Goal: Task Accomplishment & Management: Manage account settings

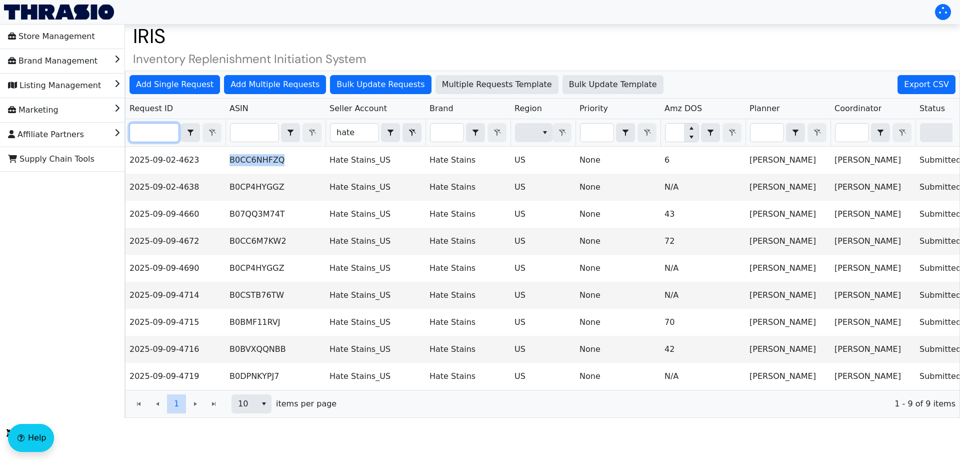
click at [166, 137] on input "Filter" at bounding box center [154, 133] width 49 height 18
paste input "2025-09-09-4656"
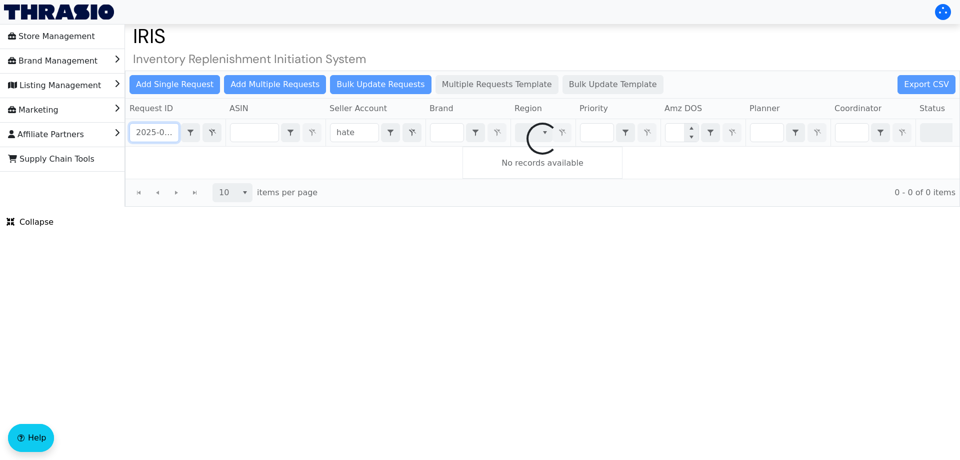
scroll to position [0, 24]
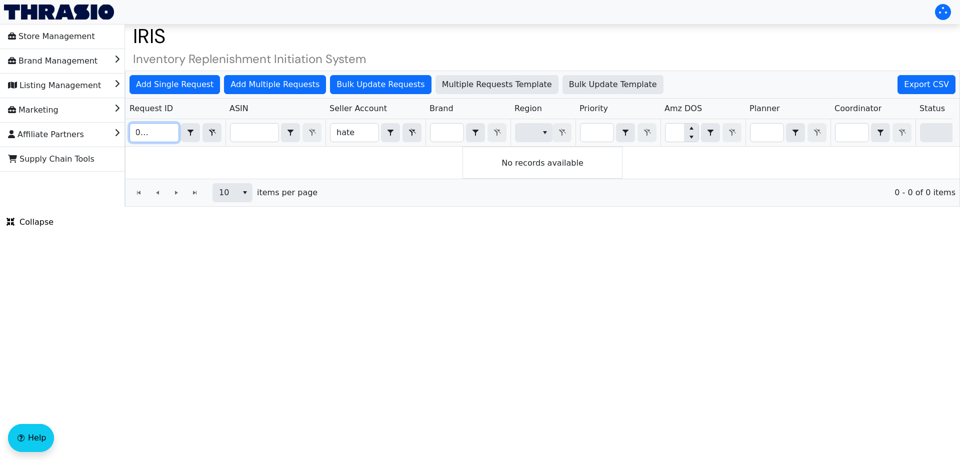
type input "2025-09-09-4656"
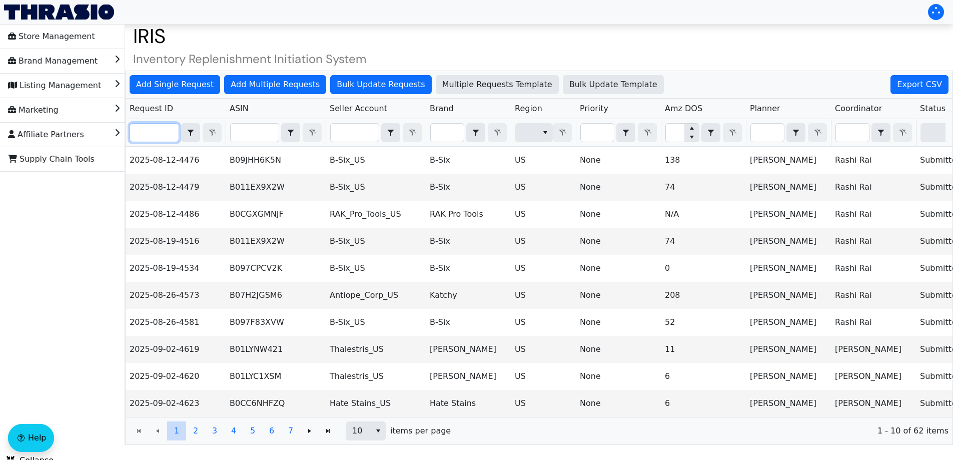
click at [144, 131] on input "Filter" at bounding box center [154, 133] width 49 height 18
paste input "2025-09-09-4656"
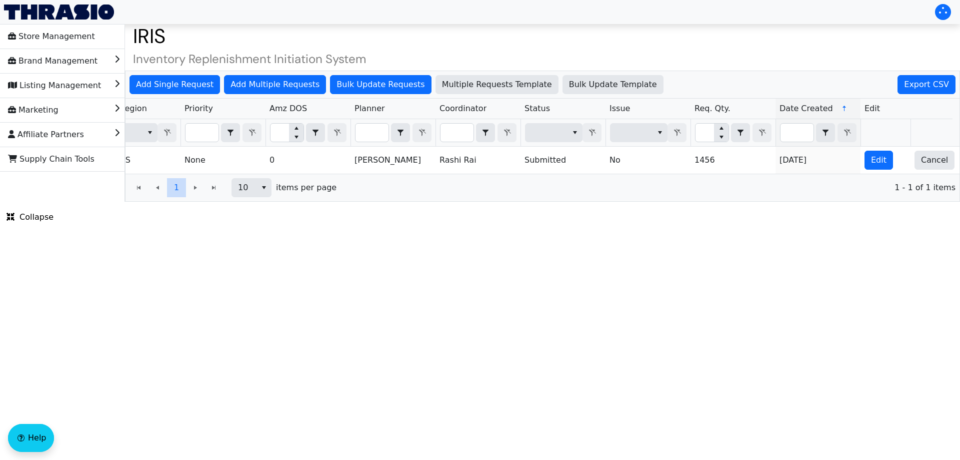
scroll to position [0, 403]
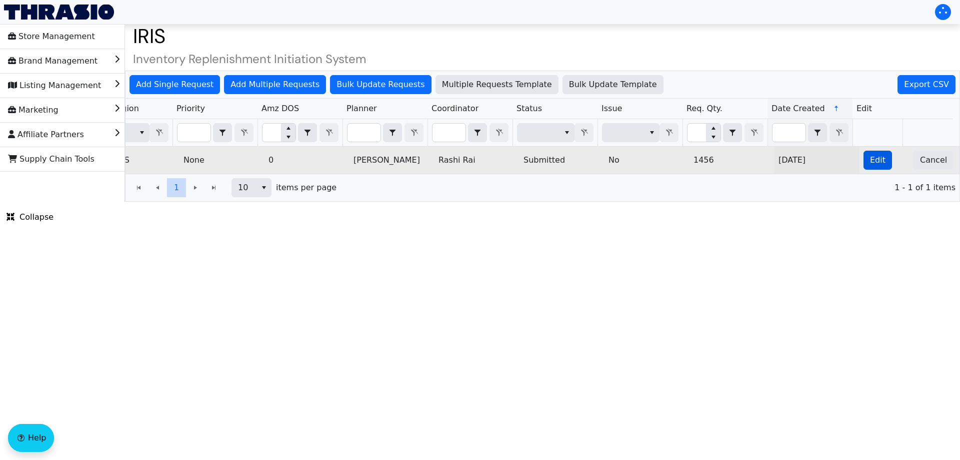
type input "2025-09-09-4656"
click at [875, 152] on button "Edit" at bounding box center [878, 160] width 29 height 19
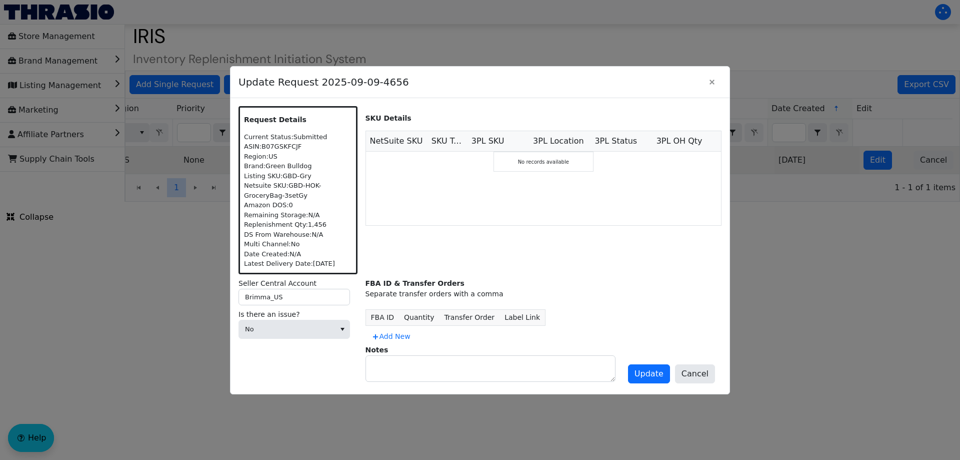
scroll to position [0, 0]
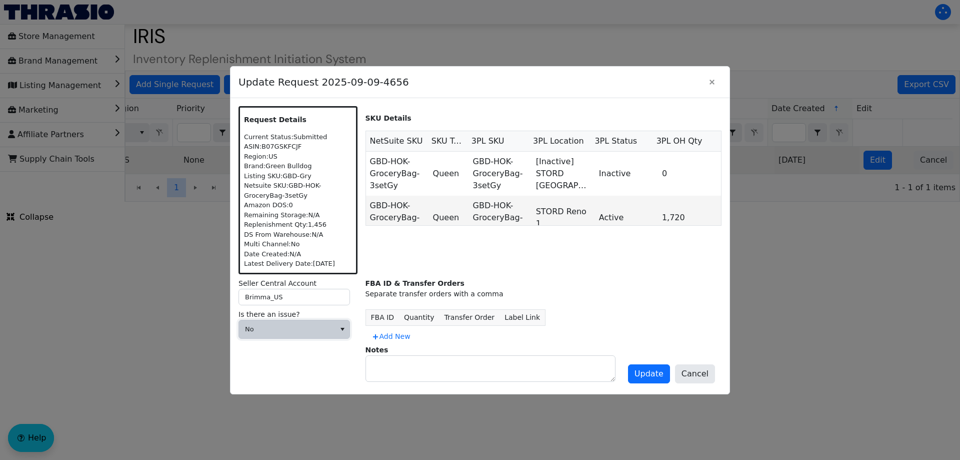
click at [320, 324] on span "No" at bounding box center [287, 329] width 96 height 18
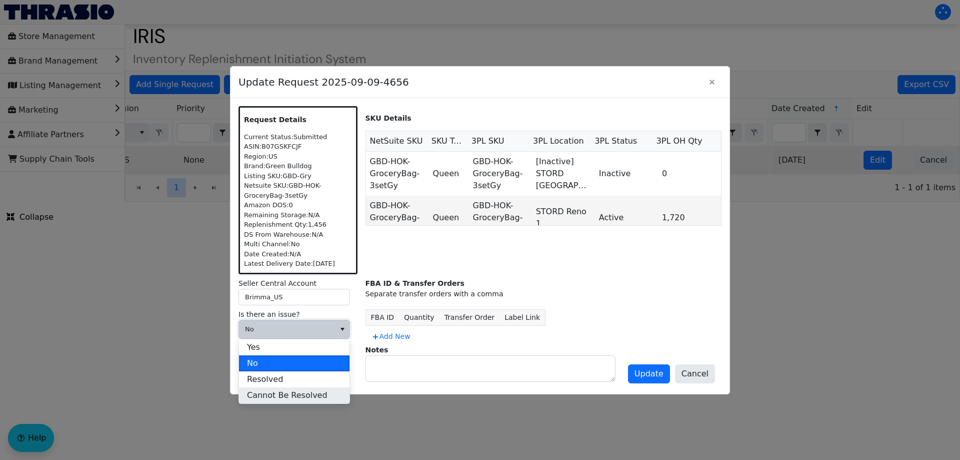
click at [290, 395] on span "Cannot Be Resolved" at bounding box center [287, 395] width 81 height 12
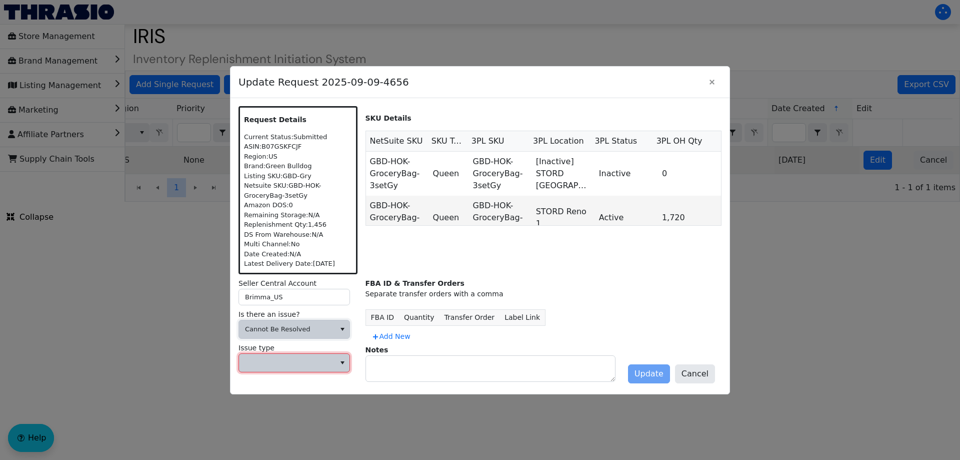
click at [293, 368] on span at bounding box center [287, 363] width 96 height 18
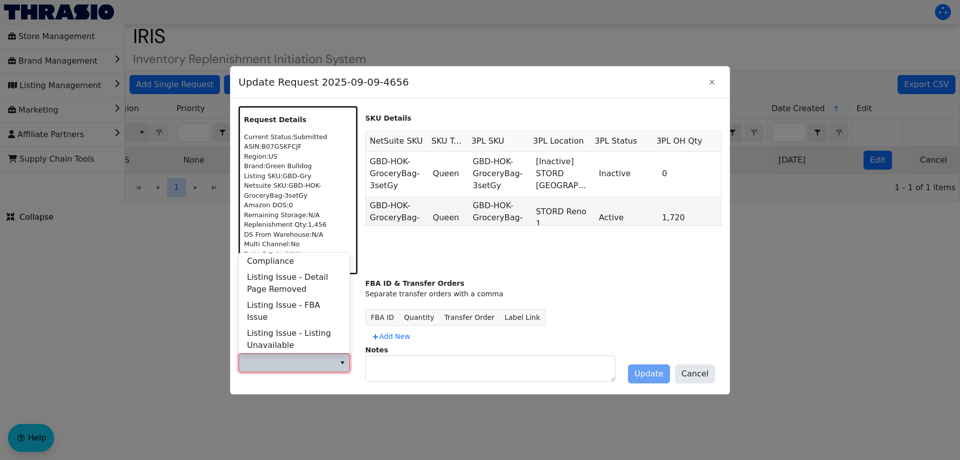
scroll to position [400, 0]
drag, startPoint x: 310, startPoint y: 266, endPoint x: 274, endPoint y: 360, distance: 100.9
click at [274, 360] on span at bounding box center [287, 363] width 84 height 10
click at [284, 360] on span at bounding box center [287, 363] width 84 height 10
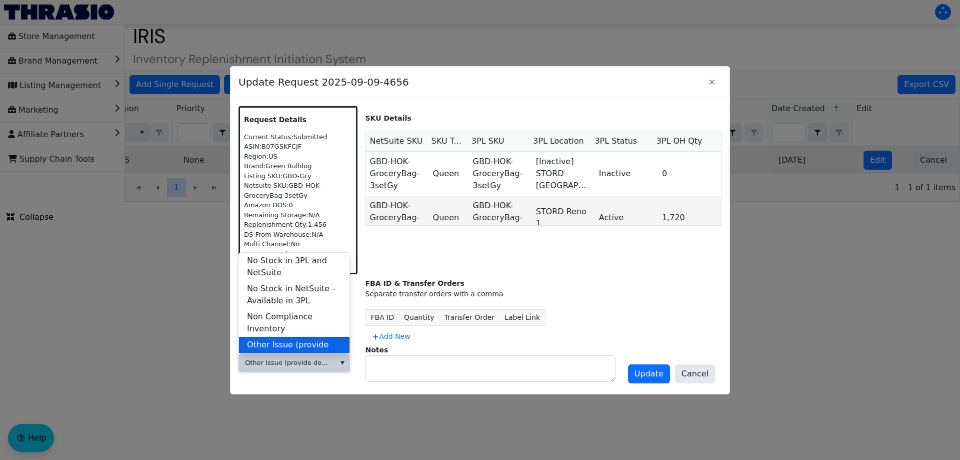
click at [299, 339] on span "Other Issue (provide details in notes)" at bounding box center [294, 351] width 95 height 24
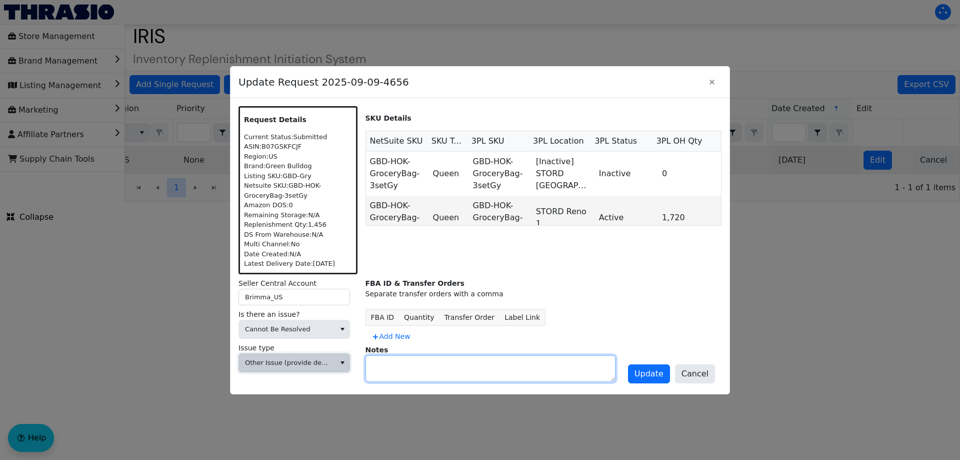
click at [386, 370] on textarea at bounding box center [490, 369] width 249 height 26
type textarea "Seller Account previously sold"
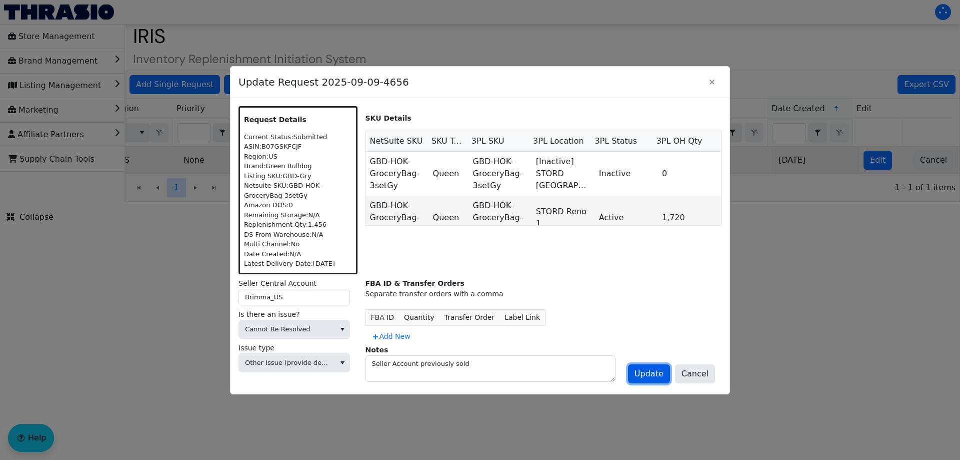
click at [651, 376] on span "Update" at bounding box center [649, 374] width 29 height 12
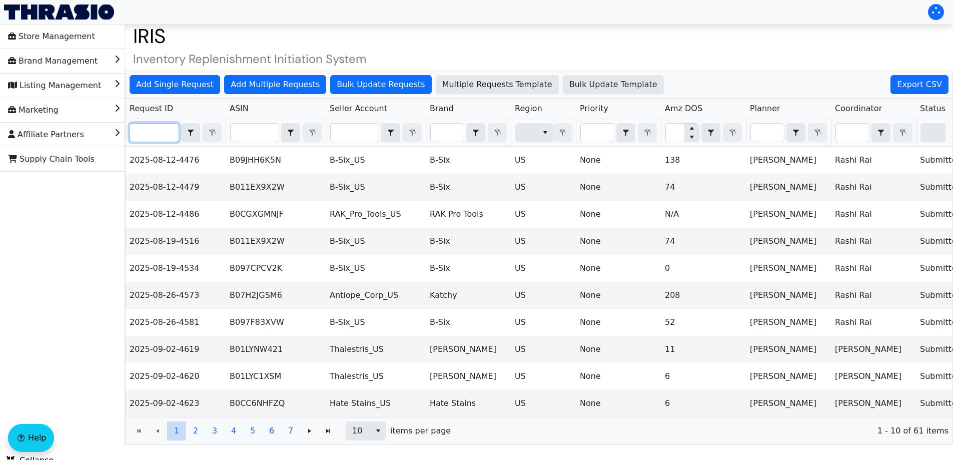
click at [156, 131] on input "Filter" at bounding box center [154, 133] width 49 height 18
paste input "2025-09-09-4670"
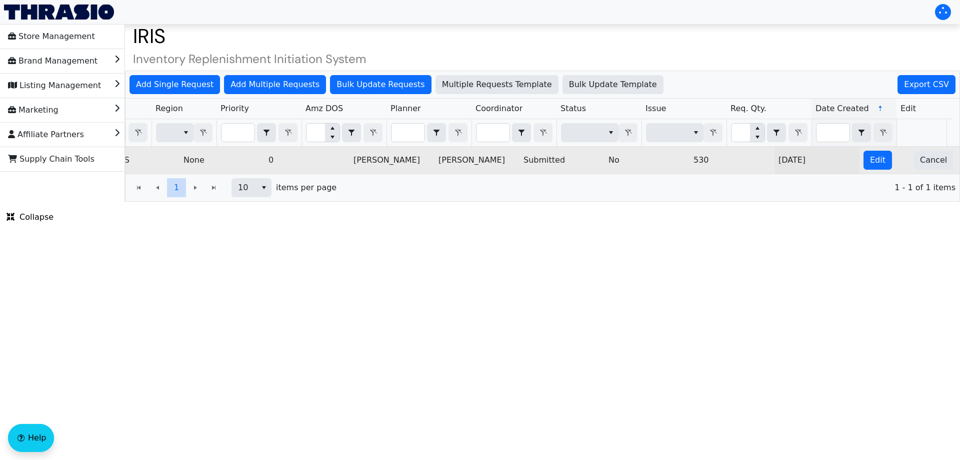
scroll to position [0, 403]
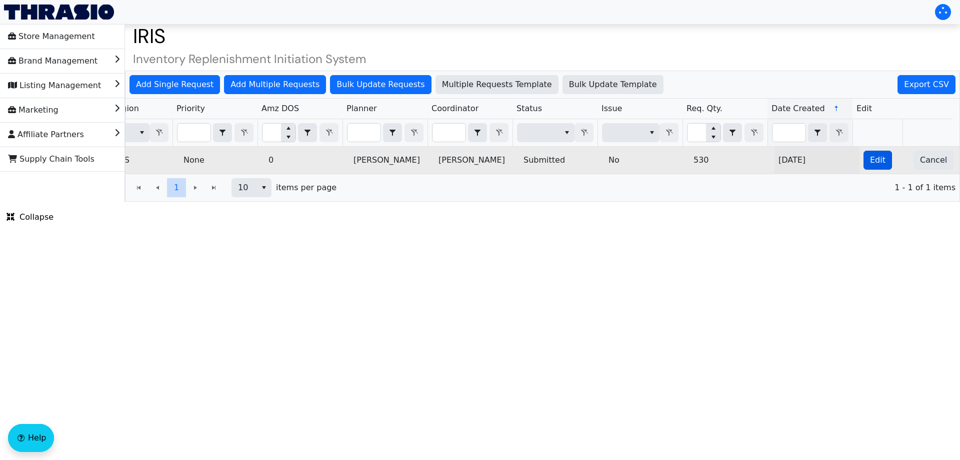
type input "2025-09-09-4670"
click at [871, 165] on span "Edit" at bounding box center [878, 160] width 16 height 12
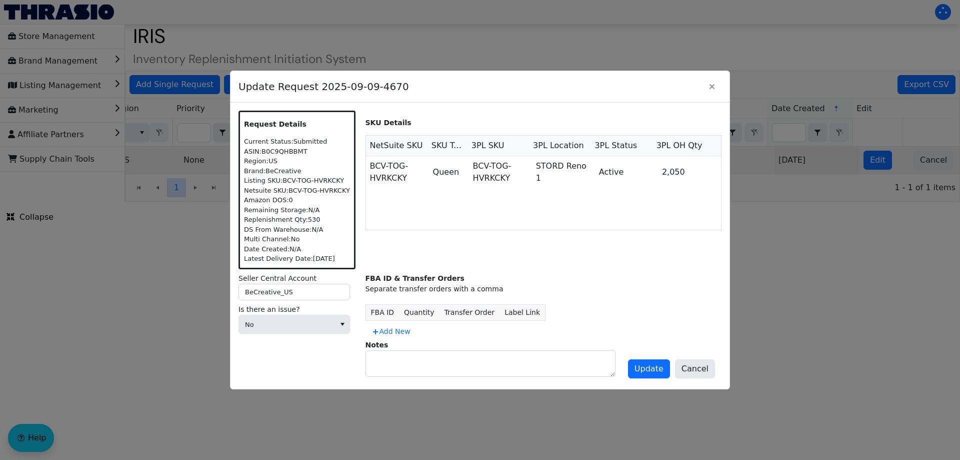
click at [354, 326] on div "Is there an issue? No" at bounding box center [298, 321] width 119 height 34
click at [308, 323] on span "No" at bounding box center [287, 325] width 84 height 10
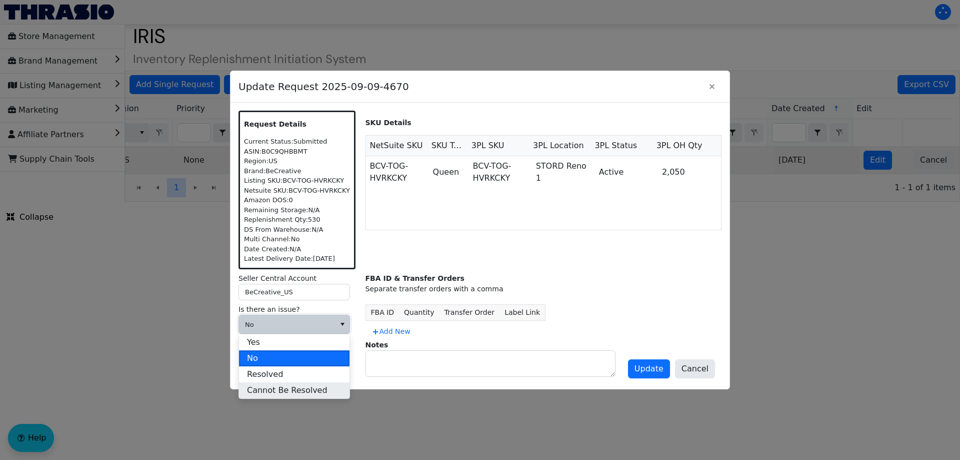
click at [276, 390] on span "Cannot Be Resolved" at bounding box center [287, 390] width 81 height 12
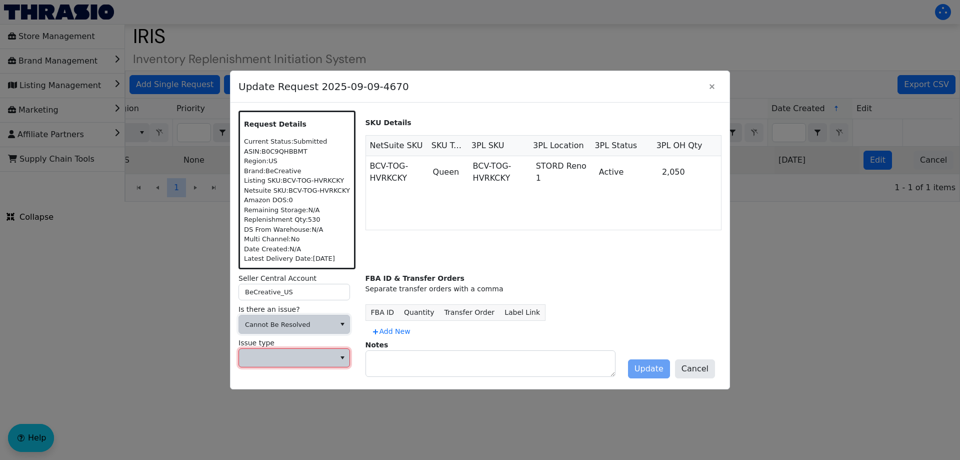
click at [292, 358] on span at bounding box center [287, 358] width 84 height 10
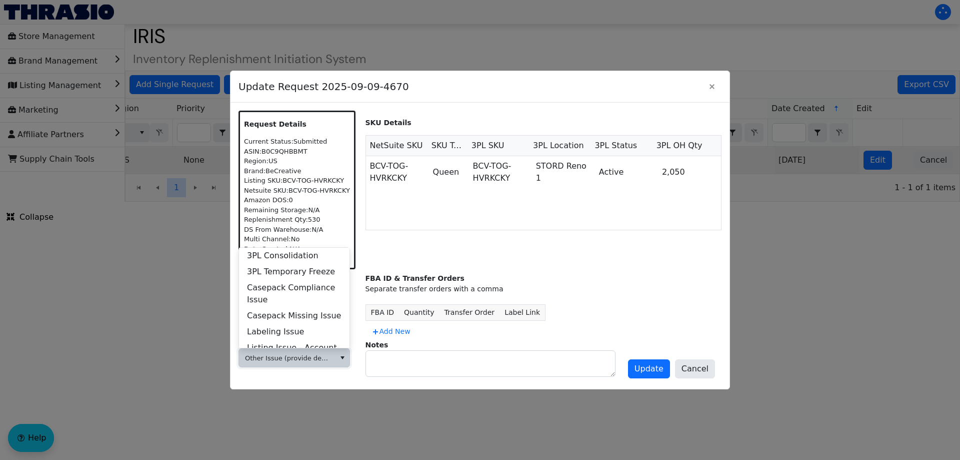
scroll to position [384, 0]
click at [309, 334] on span "Other Issue (provide details in notes)" at bounding box center [294, 346] width 95 height 24
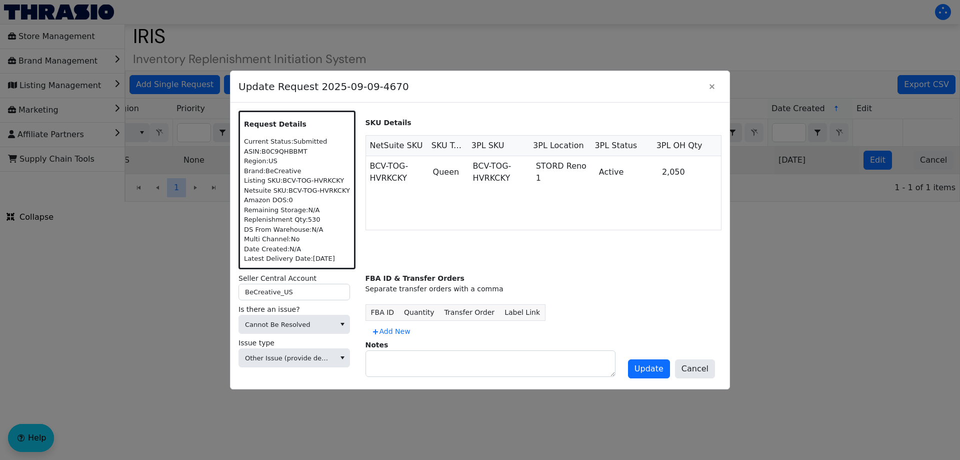
click at [425, 380] on div "FBA ID & Transfer Orders Separate transfer orders with a comma FBA ID Quantity …" at bounding box center [544, 327] width 357 height 108
click at [443, 370] on textarea at bounding box center [490, 364] width 249 height 26
type textarea "DIVEST"
click at [664, 373] on span "Update" at bounding box center [649, 369] width 29 height 12
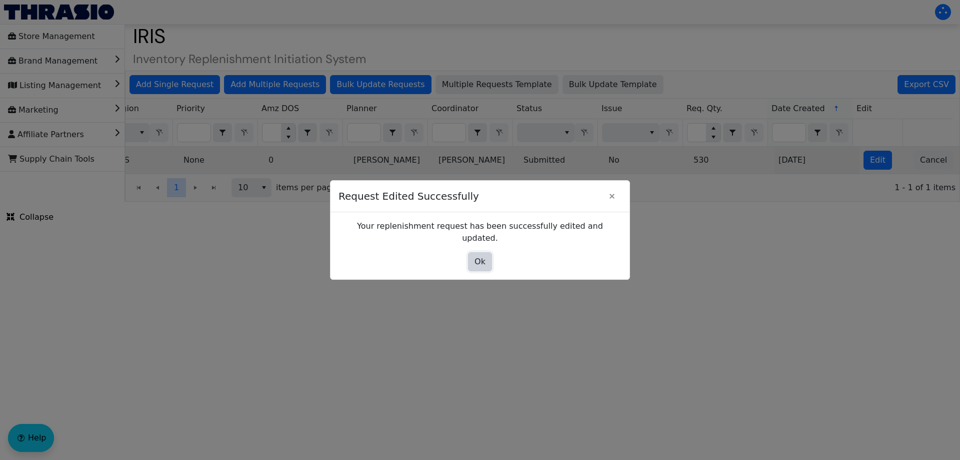
click at [472, 256] on button "Ok" at bounding box center [480, 261] width 24 height 19
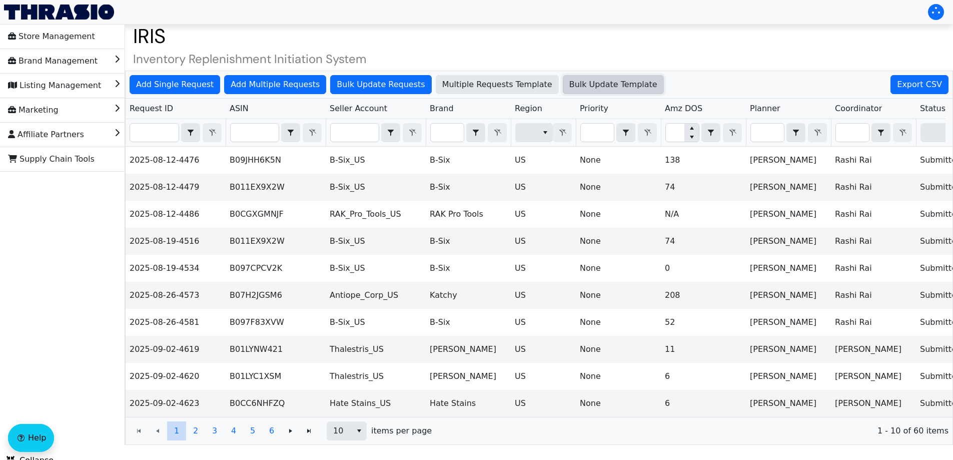
click at [581, 84] on span "Bulk Update Template" at bounding box center [613, 85] width 88 height 12
click at [380, 75] on button "Bulk Update Requests" at bounding box center [380, 84] width 101 height 19
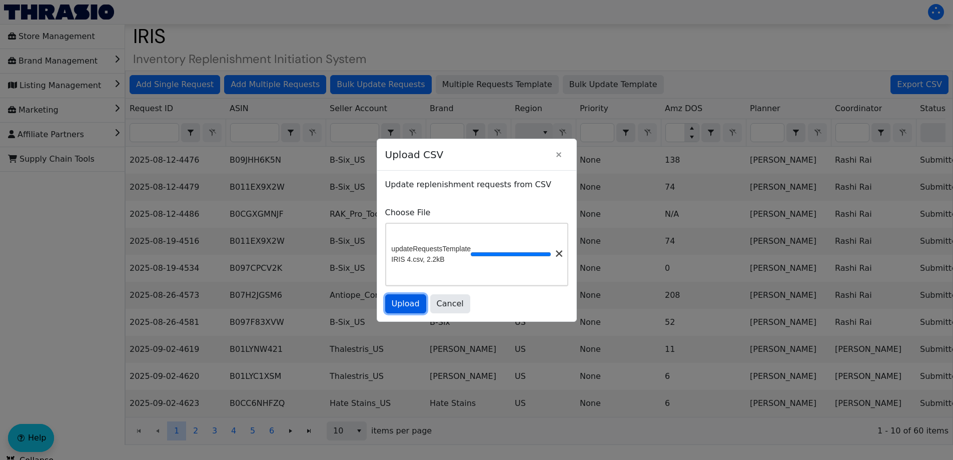
click at [408, 307] on span "Upload" at bounding box center [406, 304] width 28 height 12
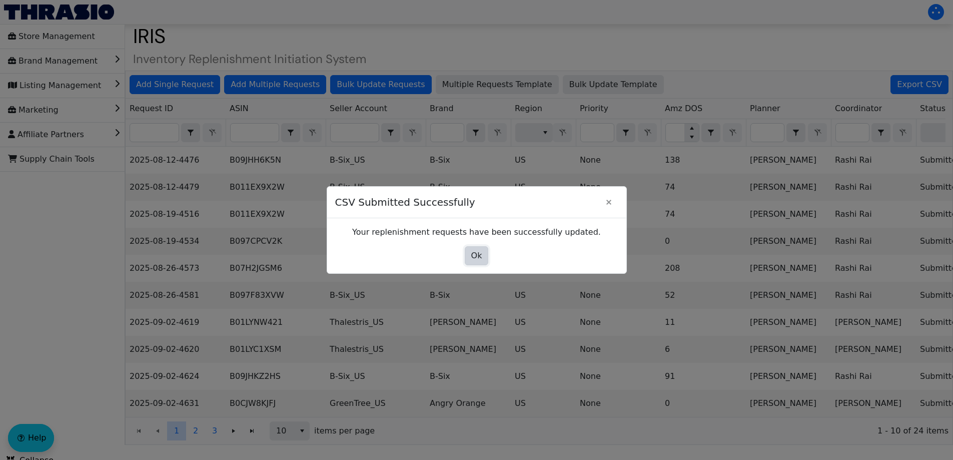
click at [481, 261] on span "Ok" at bounding box center [476, 256] width 11 height 12
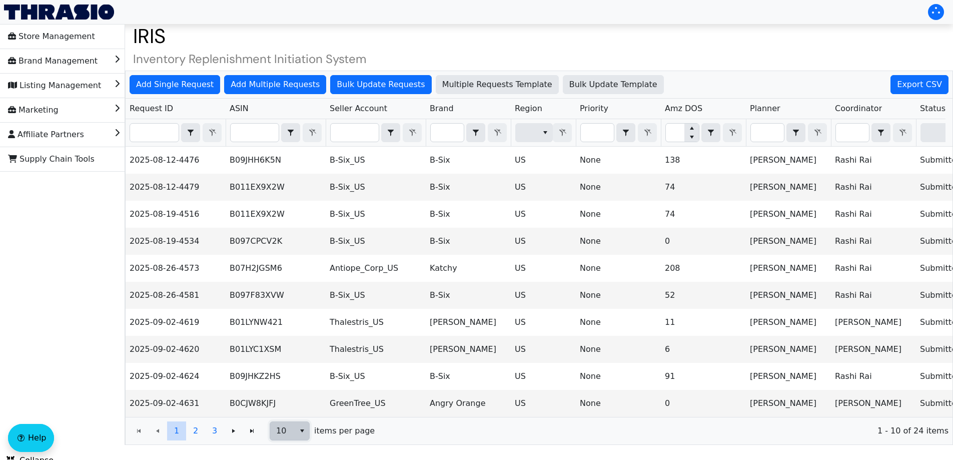
click at [305, 432] on span "select" at bounding box center [302, 431] width 8 height 12
click at [303, 400] on li "50" at bounding box center [289, 404] width 39 height 16
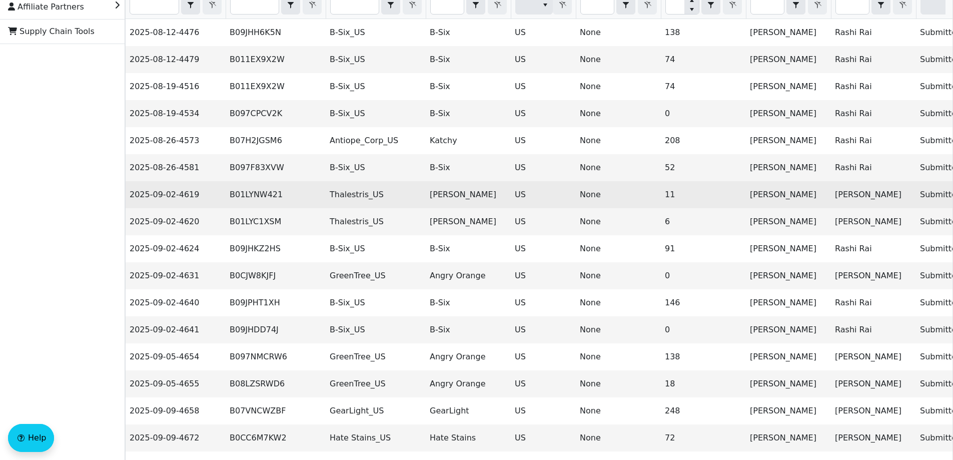
click at [453, 198] on td "Becky Cameron" at bounding box center [468, 194] width 85 height 27
copy td "Becky Cameron"
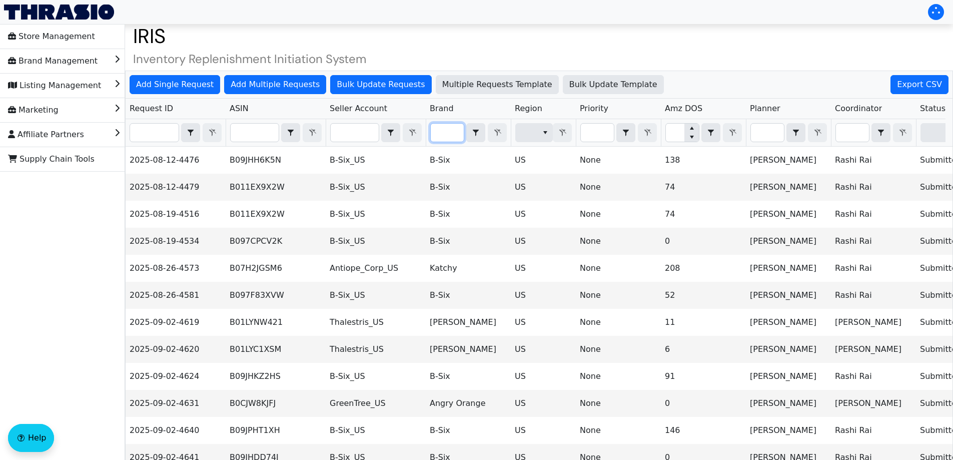
click at [449, 132] on input "Filter" at bounding box center [447, 133] width 33 height 18
paste input "Becky Cameron"
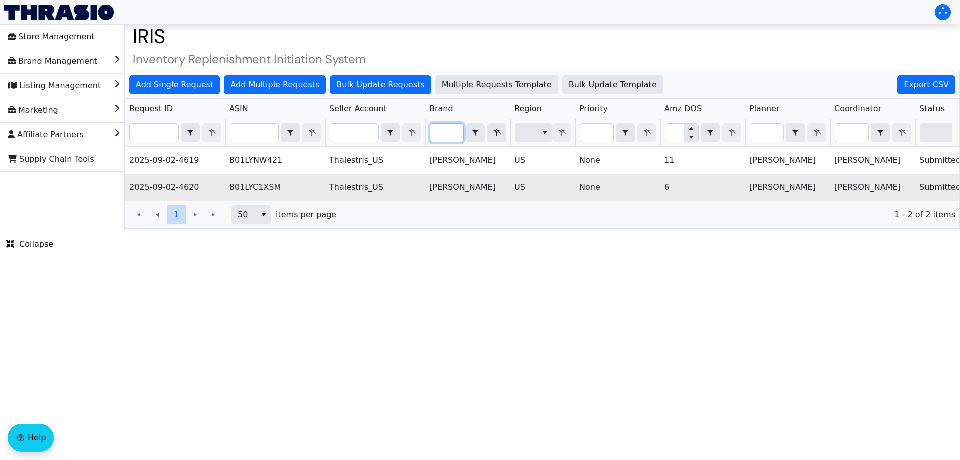
scroll to position [0, 403]
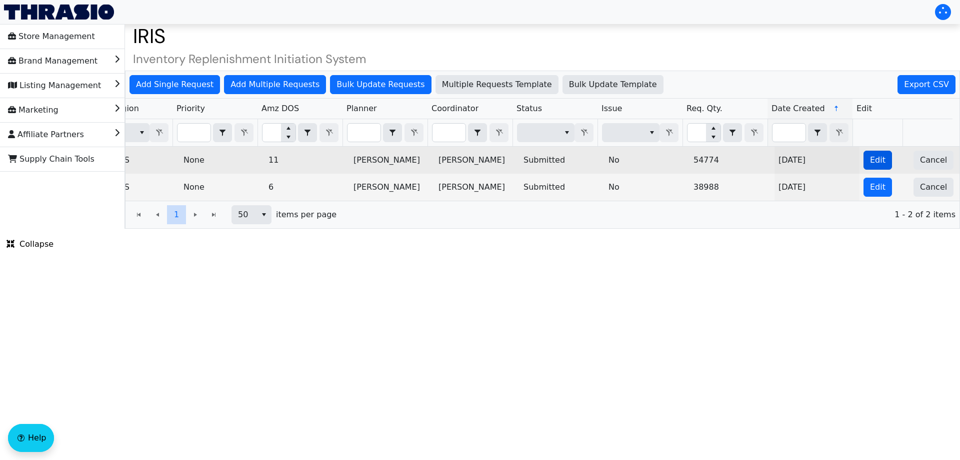
type input "Becky Cameron"
click at [879, 165] on button "Edit" at bounding box center [878, 160] width 29 height 19
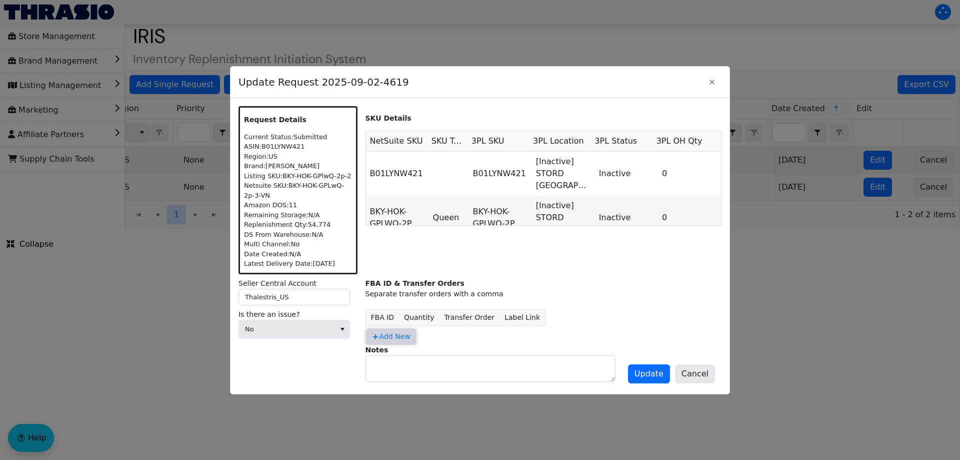
click at [386, 337] on span "Add New" at bounding box center [391, 336] width 39 height 11
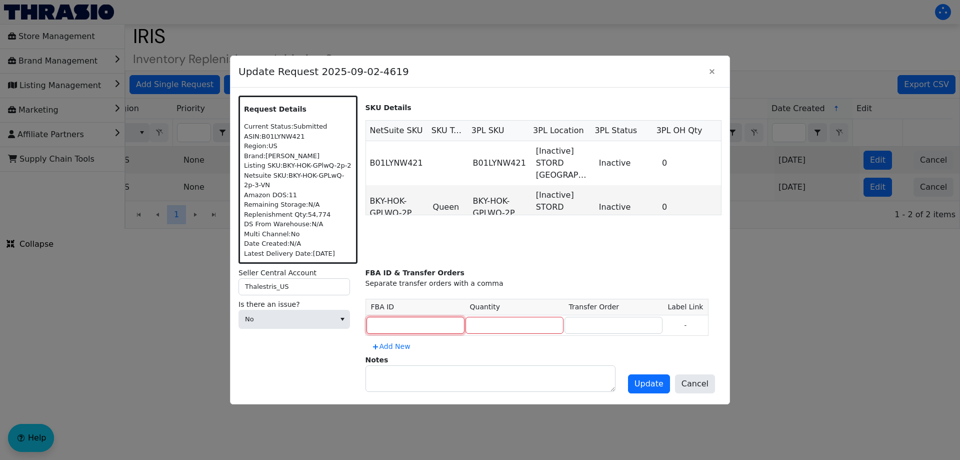
click at [416, 328] on input at bounding box center [416, 325] width 98 height 17
type input "MULTIPLE"
click at [489, 325] on input "54775" at bounding box center [515, 325] width 98 height 17
type input "54774"
type input "MULTIPLE"
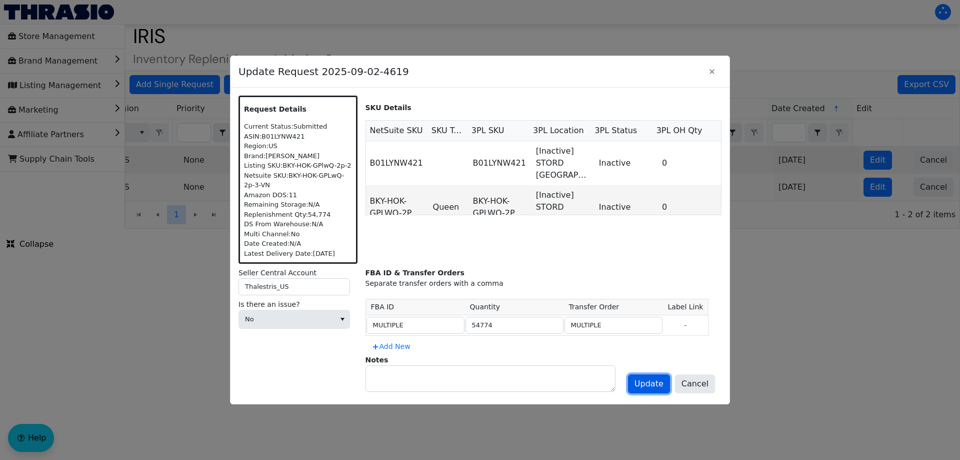
click at [650, 393] on button "Update" at bounding box center [649, 383] width 42 height 19
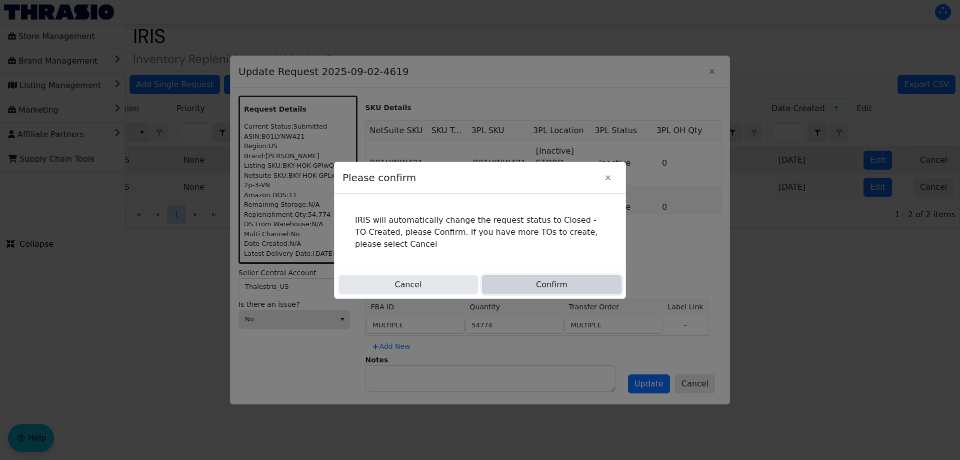
click at [562, 280] on button "Confirm" at bounding box center [552, 284] width 140 height 19
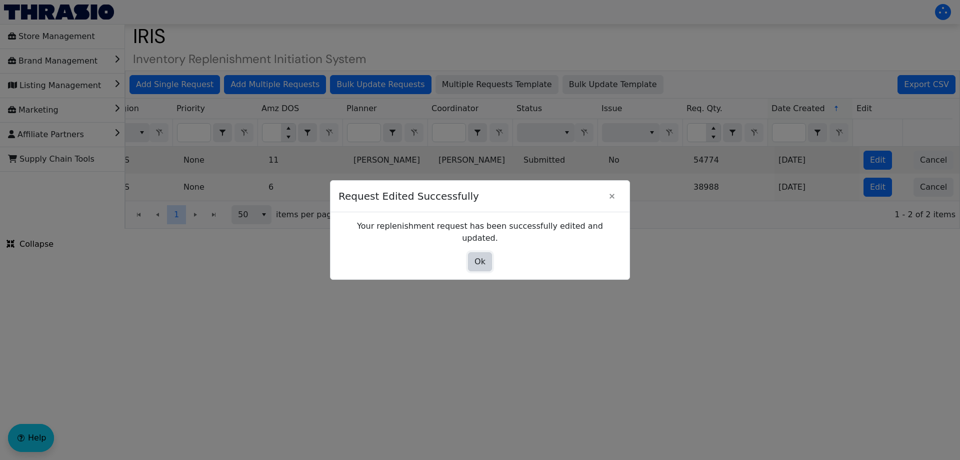
click at [474, 254] on button "Ok" at bounding box center [480, 261] width 24 height 19
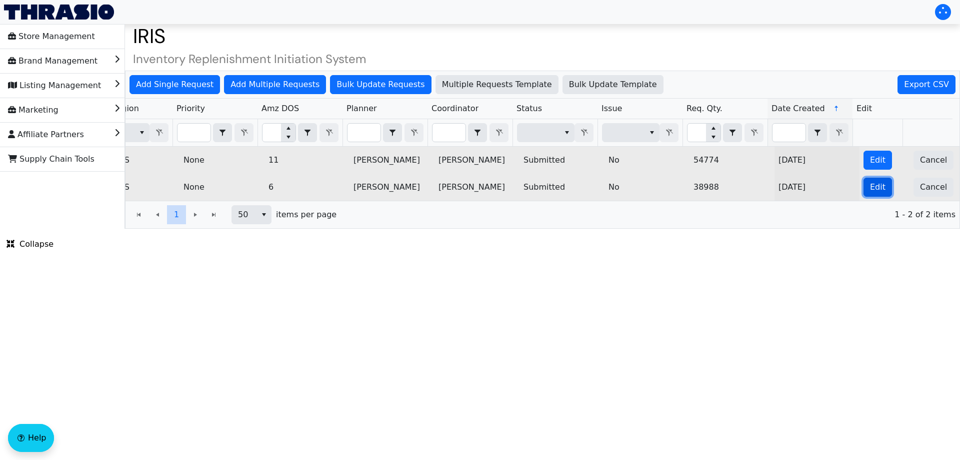
click at [875, 181] on span "Edit" at bounding box center [878, 187] width 16 height 12
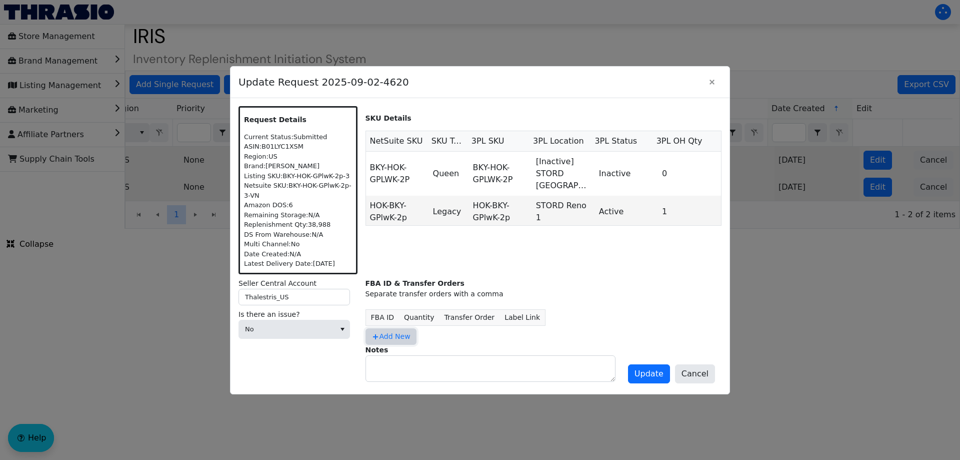
click at [379, 341] on icon at bounding box center [376, 337] width 8 height 8
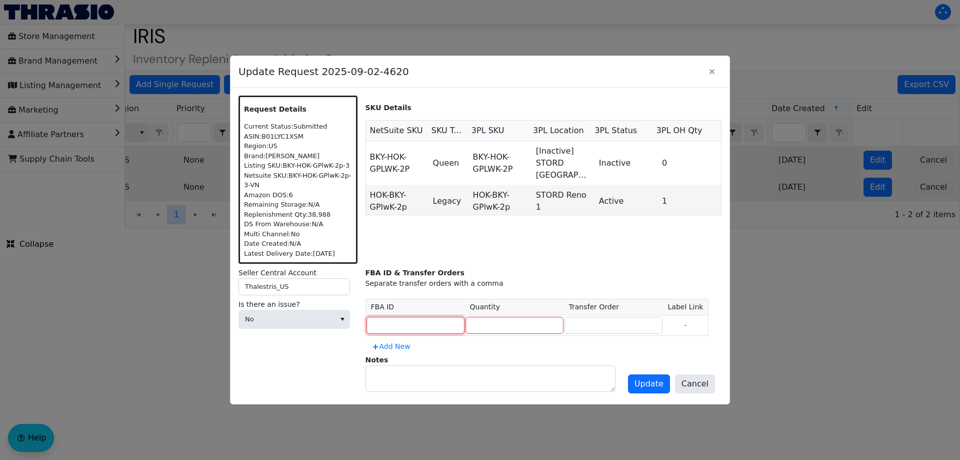
click at [404, 326] on input at bounding box center [416, 325] width 98 height 17
type input "MULTIPLE"
click at [491, 322] on input "number" at bounding box center [515, 325] width 98 height 17
type input "38988"
type input "MULTIPLE"
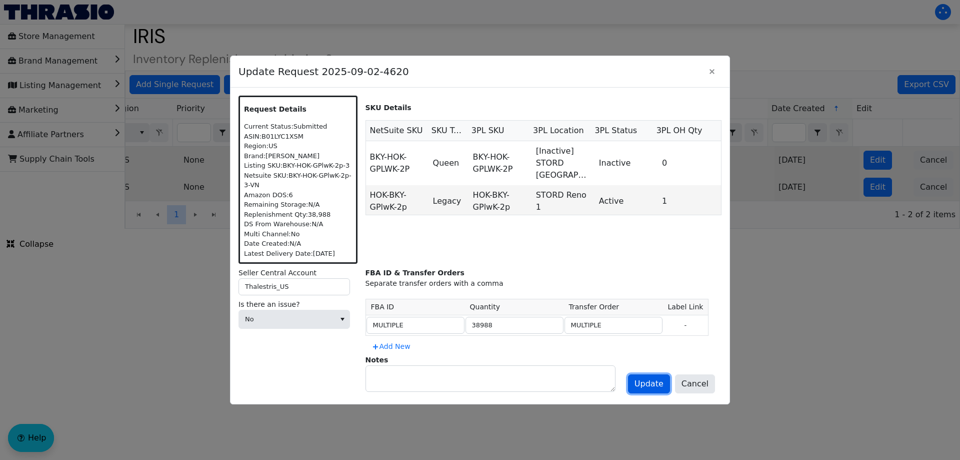
click at [665, 391] on button "Update" at bounding box center [649, 383] width 42 height 19
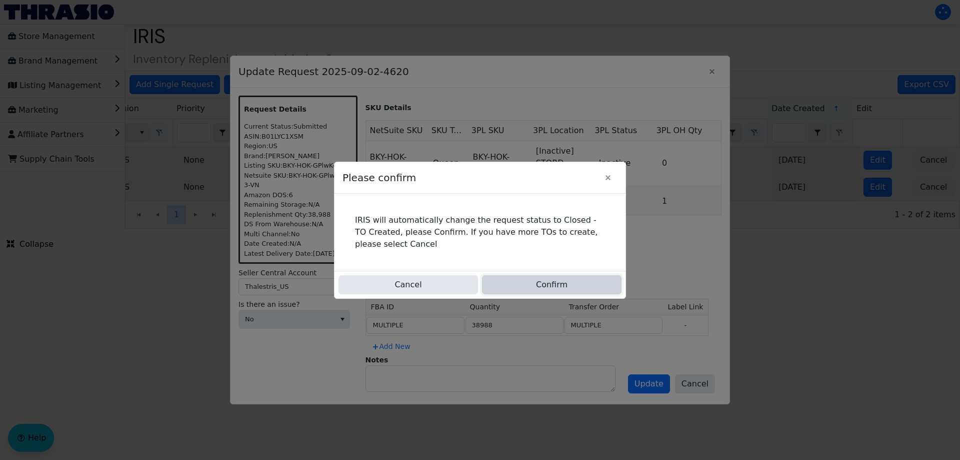
click at [564, 284] on button "Confirm" at bounding box center [552, 284] width 140 height 19
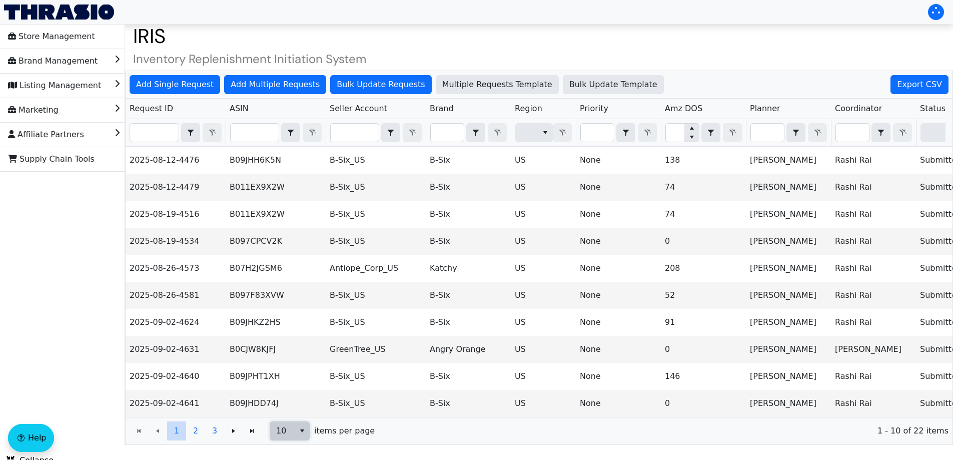
click at [282, 432] on span "10" at bounding box center [282, 431] width 13 height 12
click at [302, 386] on li "20" at bounding box center [289, 388] width 39 height 16
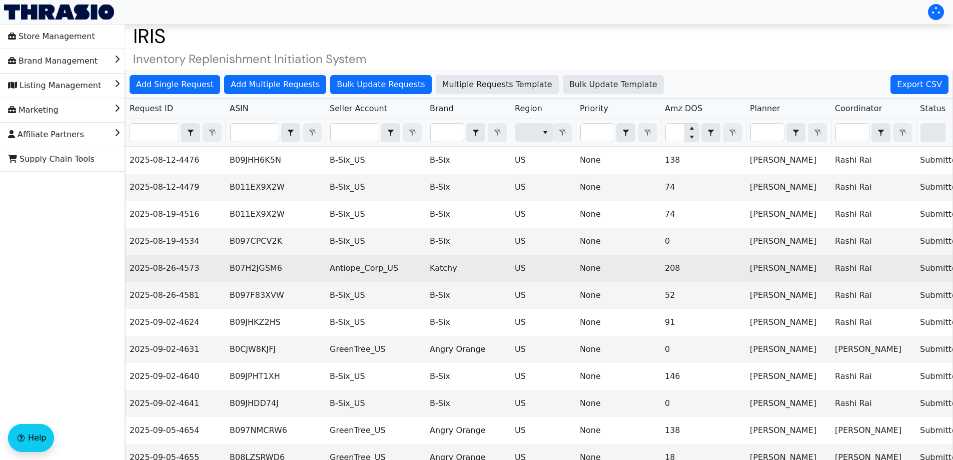
click at [260, 269] on td "B07H2JGSM6" at bounding box center [276, 268] width 100 height 27
copy td "B07H2JGSM6"
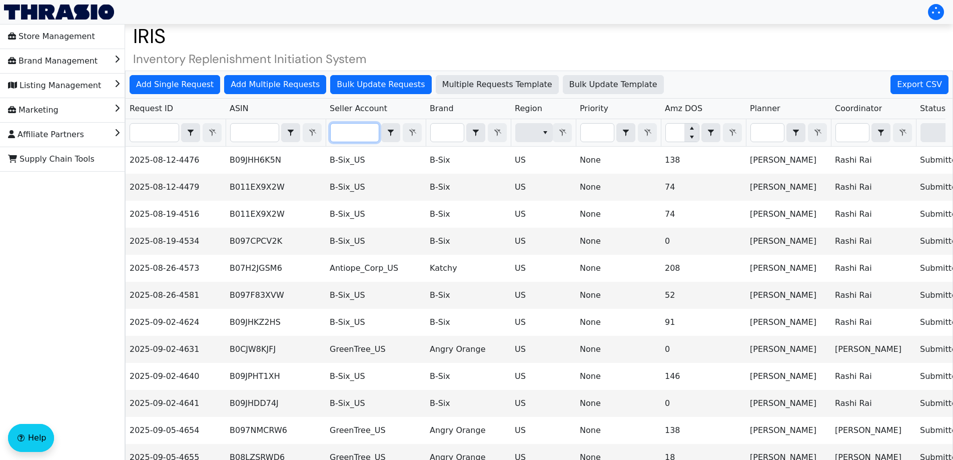
click at [360, 133] on input "Filter" at bounding box center [355, 133] width 48 height 18
click at [453, 129] on input "Filter" at bounding box center [447, 133] width 33 height 18
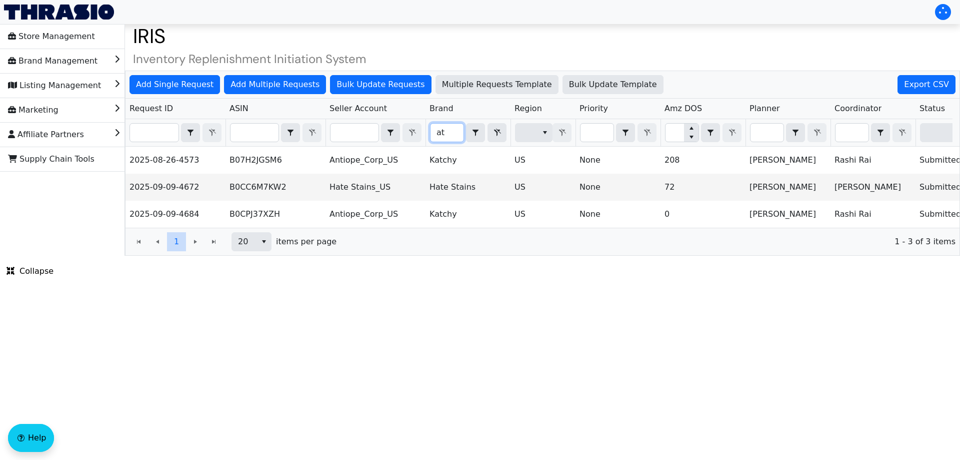
type input "a"
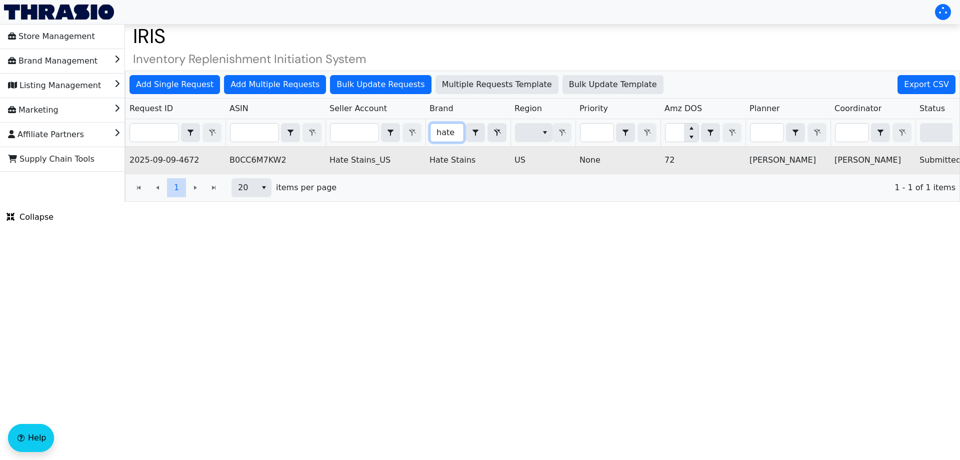
type input "hate"
click at [276, 161] on td "B0CC6M7KW2" at bounding box center [276, 160] width 100 height 27
copy td "B0CC6M7KW2"
